Goal: Information Seeking & Learning: Learn about a topic

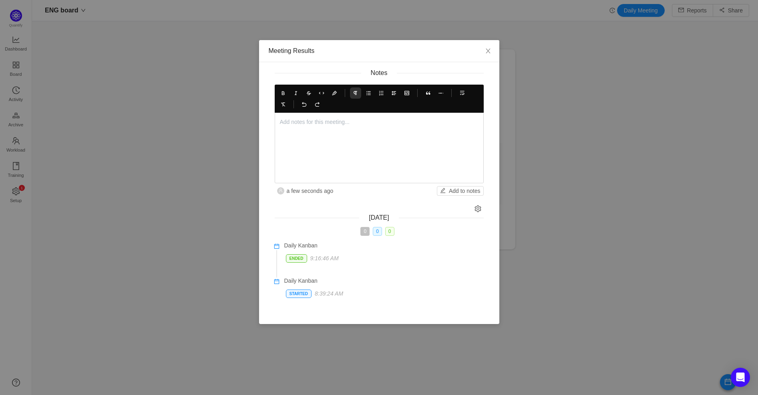
scroll to position [381, 706]
click at [376, 140] on div at bounding box center [379, 148] width 199 height 60
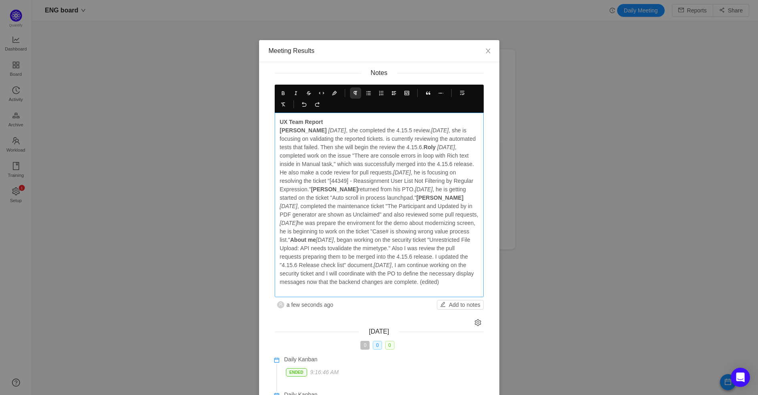
drag, startPoint x: 304, startPoint y: 290, endPoint x: 343, endPoint y: 291, distance: 38.5
click at [342, 286] on p "UX Team Report [PERSON_NAME] [DATE] , she completed the 4.15.5 review. [DATE] ,…" at bounding box center [379, 202] width 199 height 168
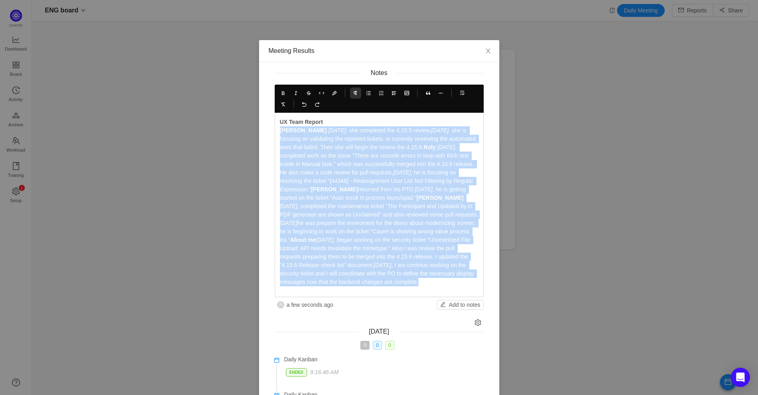
drag, startPoint x: 310, startPoint y: 290, endPoint x: 270, endPoint y: 131, distance: 164.3
click at [270, 131] on div "Notes UX Team Report [PERSON_NAME] [DATE] , she completed the 4.15.5 review. [D…" at bounding box center [379, 188] width 228 height 241
click at [380, 93] on button at bounding box center [381, 92] width 11 height 11
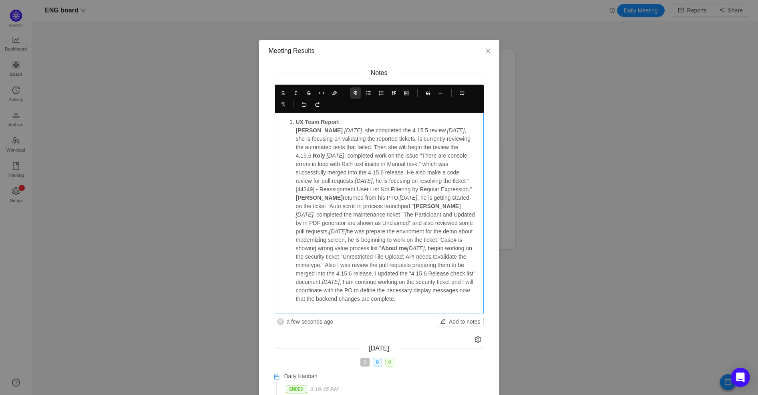
click at [353, 154] on p "UX Team Report [PERSON_NAME] [DATE] , she completed the 4.15.5 review. [DATE] ,…" at bounding box center [387, 210] width 183 height 185
drag, startPoint x: 312, startPoint y: 155, endPoint x: 338, endPoint y: 162, distance: 26.6
click at [313, 155] on strong "Roly" at bounding box center [319, 155] width 12 height 6
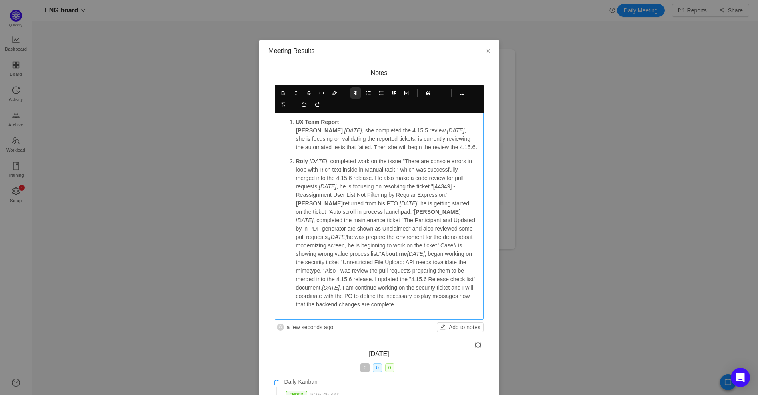
click at [325, 202] on strong "[PERSON_NAME]" at bounding box center [319, 203] width 47 height 6
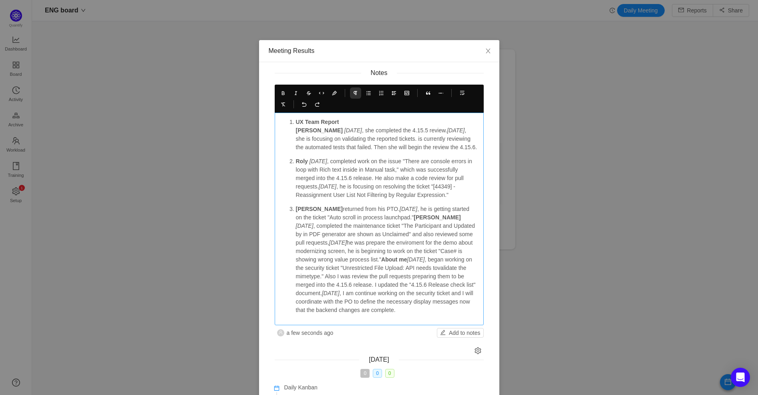
click at [414, 220] on strong "[PERSON_NAME]" at bounding box center [437, 217] width 47 height 6
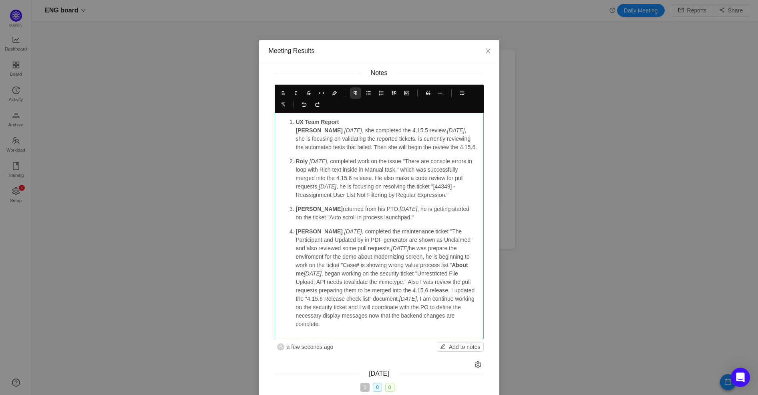
click at [435, 273] on strong "About me" at bounding box center [383, 269] width 174 height 15
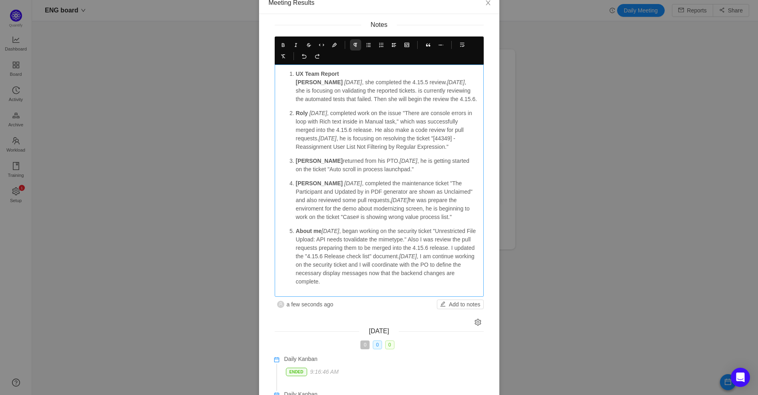
scroll to position [47, 0]
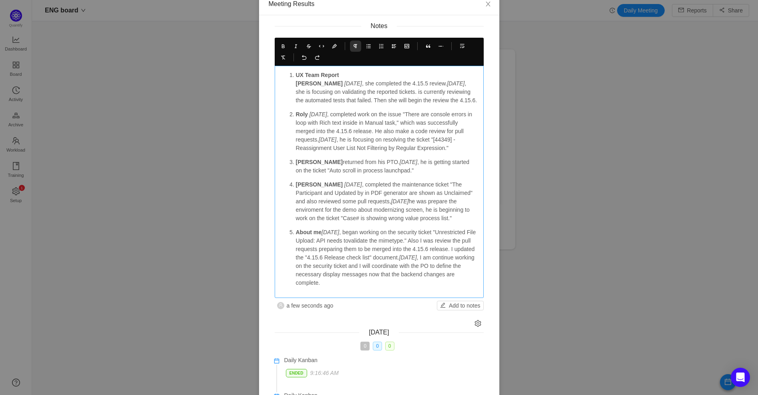
click at [296, 81] on strong "[PERSON_NAME]" at bounding box center [319, 83] width 47 height 6
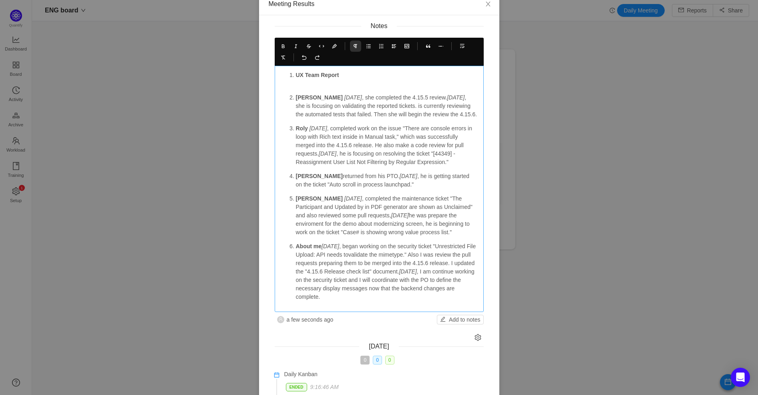
click at [327, 74] on strong "UX Team Report" at bounding box center [317, 75] width 43 height 6
click at [378, 45] on icon at bounding box center [381, 46] width 6 height 6
click at [333, 87] on p "UX Team Report" at bounding box center [379, 79] width 199 height 17
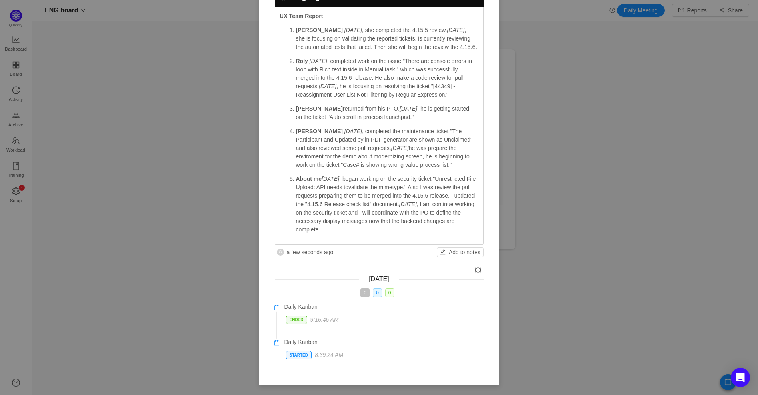
scroll to position [113, 0]
click at [459, 253] on button "Add to notes" at bounding box center [460, 252] width 47 height 10
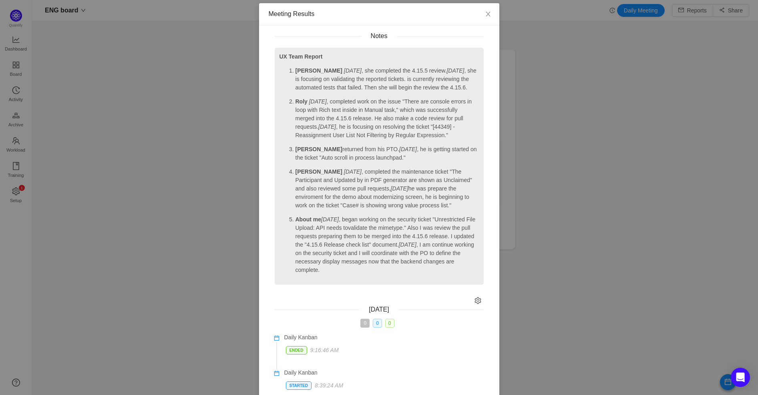
scroll to position [0, 0]
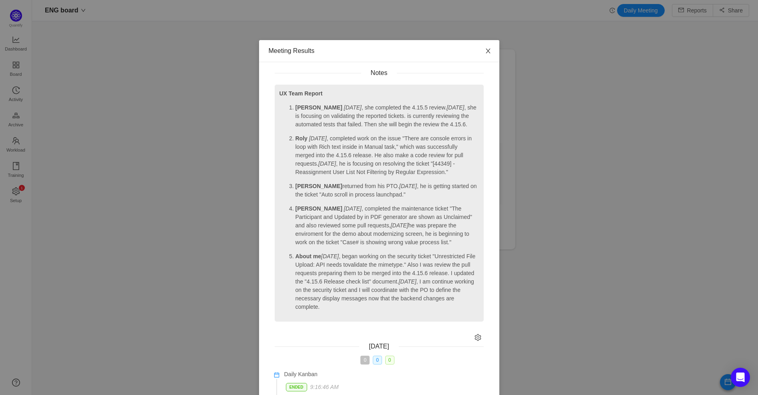
click at [485, 50] on icon "icon: close" at bounding box center [488, 51] width 6 height 6
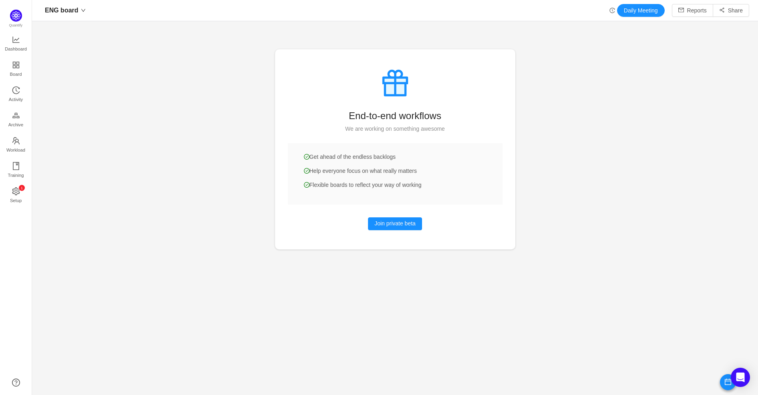
click at [610, 10] on icon "icon: history" at bounding box center [613, 11] width 6 height 6
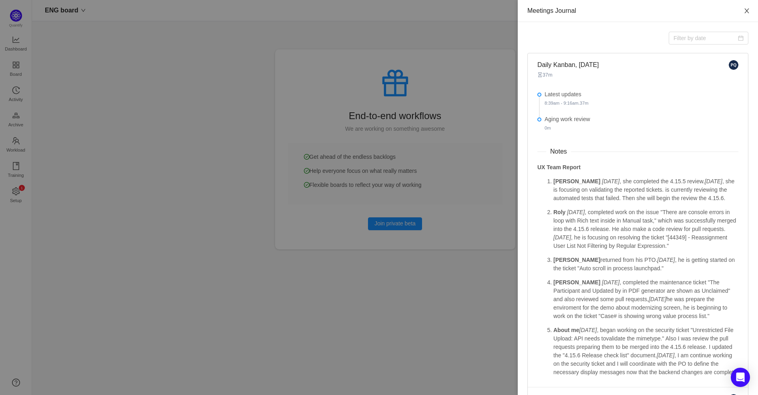
click at [744, 8] on icon "icon: close" at bounding box center [747, 11] width 6 height 6
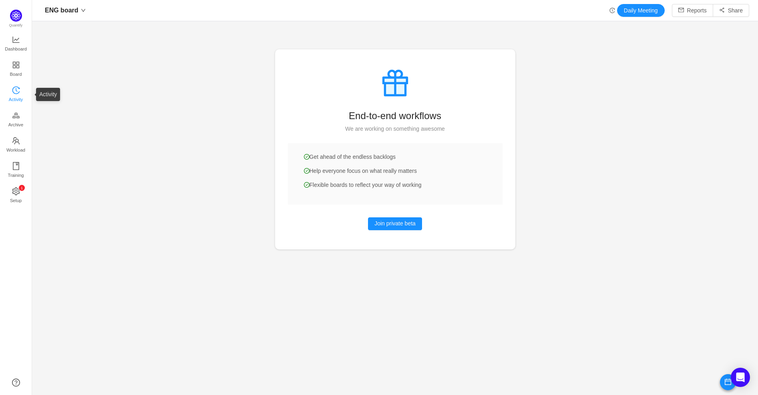
click at [13, 97] on span "Activity" at bounding box center [16, 99] width 14 height 16
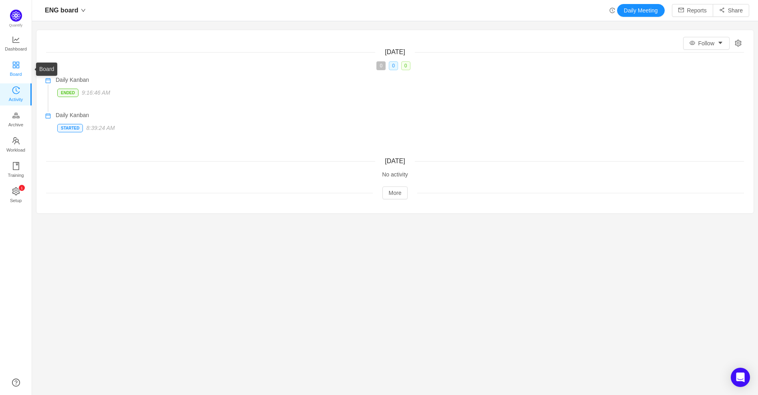
click at [21, 70] on span "Board" at bounding box center [16, 74] width 12 height 16
